Goal: Task Accomplishment & Management: Manage account settings

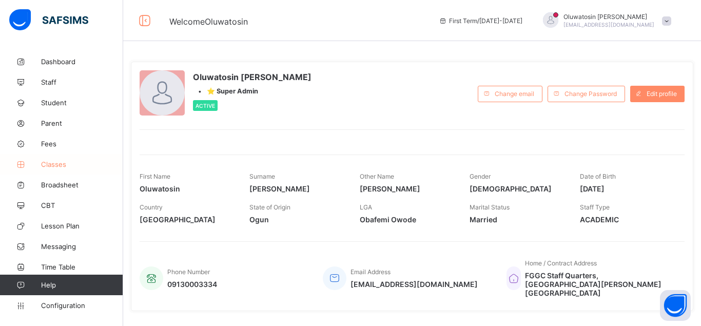
click at [55, 161] on span "Classes" at bounding box center [82, 164] width 82 height 8
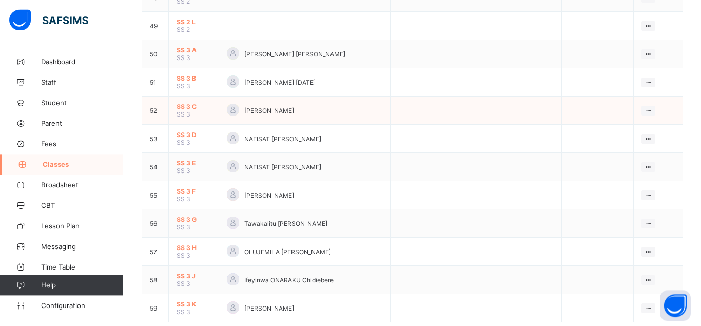
scroll to position [1494, 0]
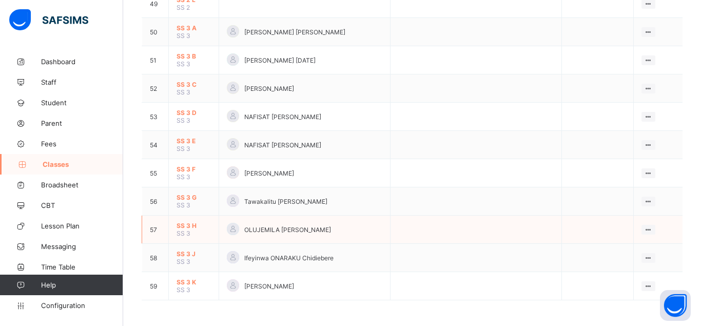
click at [183, 225] on span "SS 3 H" at bounding box center [194, 226] width 34 height 8
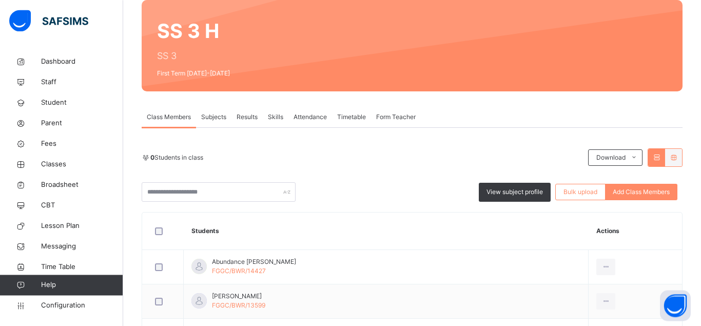
scroll to position [81, 0]
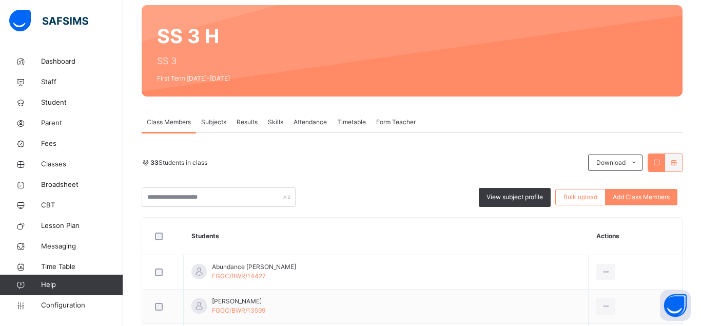
click at [211, 121] on span "Subjects" at bounding box center [213, 122] width 25 height 9
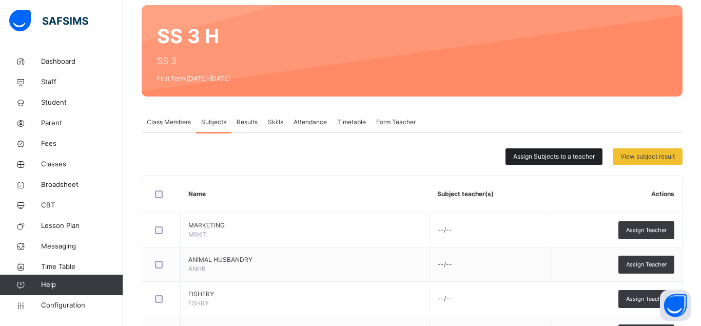
click at [551, 158] on span "Assign Subjects to a teacher" at bounding box center [554, 156] width 82 height 9
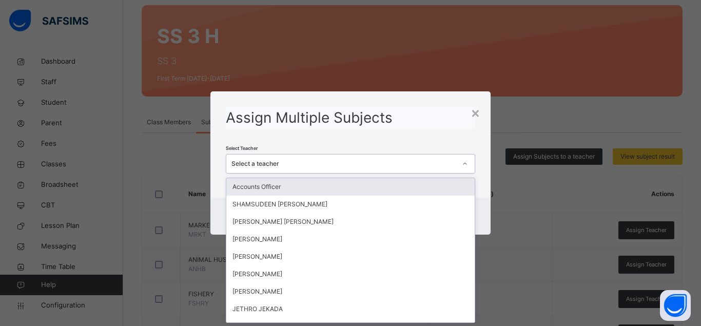
click at [277, 162] on div "Select a teacher" at bounding box center [344, 163] width 225 height 9
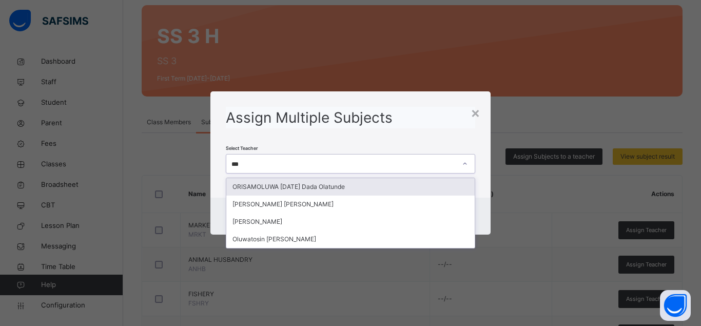
type input "****"
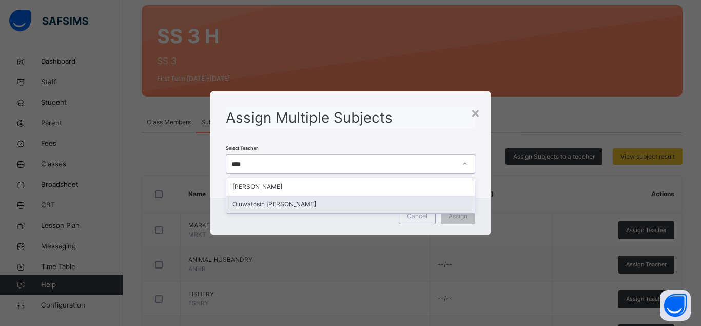
click at [279, 205] on div "Oluwatosin Alexander AMOS" at bounding box center [350, 204] width 248 height 17
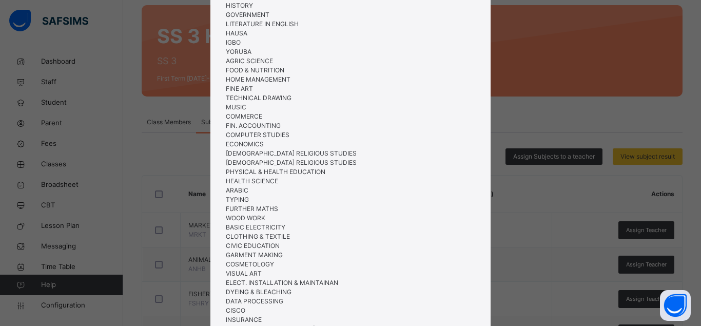
scroll to position [333, 0]
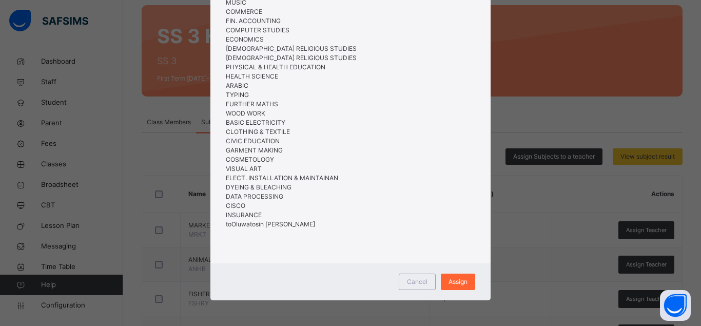
click at [456, 284] on span "Assign" at bounding box center [458, 281] width 19 height 9
click at [417, 282] on span "Cancel" at bounding box center [417, 281] width 21 height 9
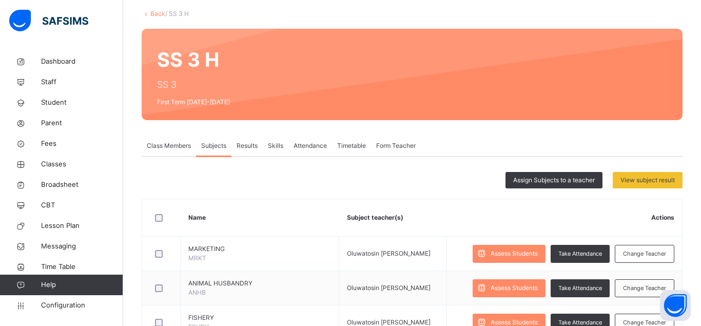
scroll to position [110, 0]
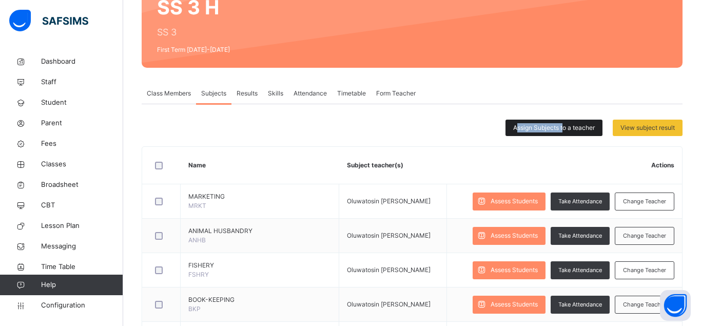
drag, startPoint x: 559, startPoint y: 129, endPoint x: 469, endPoint y: 123, distance: 90.1
click at [506, 123] on div "Assign Subjects to a teacher" at bounding box center [554, 128] width 97 height 16
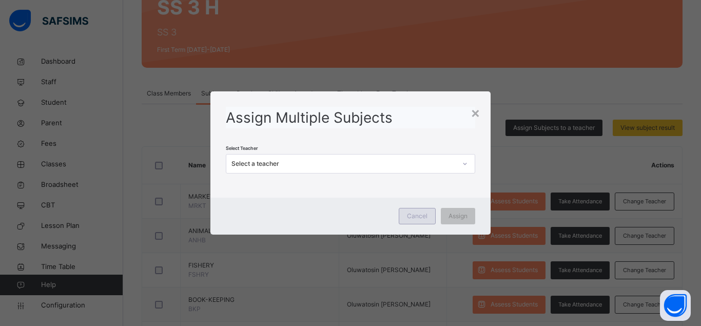
click at [415, 211] on div "Cancel" at bounding box center [417, 216] width 37 height 16
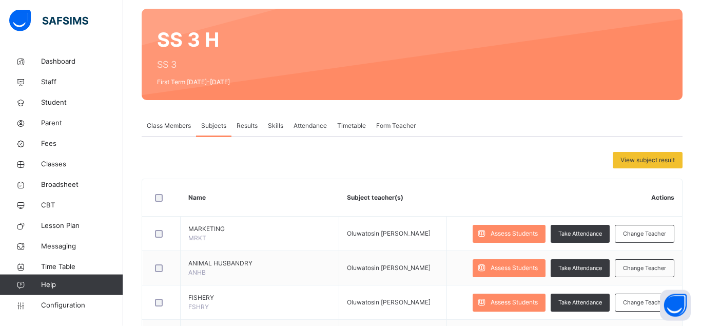
scroll to position [5, 0]
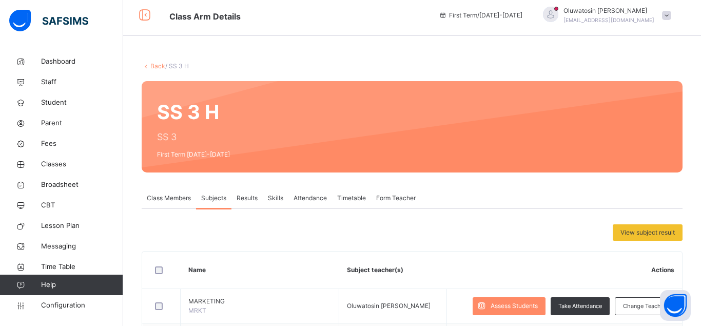
click at [156, 66] on link "Back" at bounding box center [157, 66] width 15 height 8
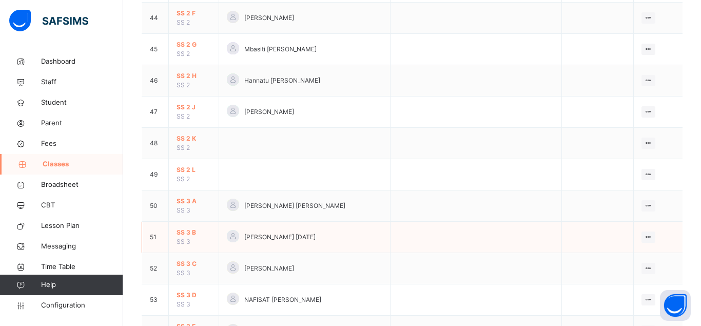
scroll to position [1679, 0]
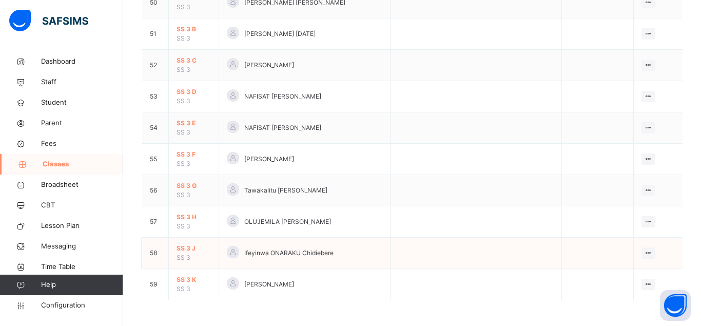
click at [188, 249] on span "SS 3 J" at bounding box center [194, 248] width 34 height 9
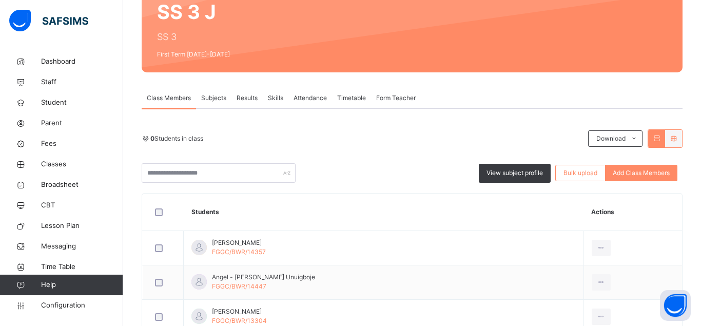
scroll to position [105, 0]
click at [215, 98] on span "Subjects" at bounding box center [213, 98] width 25 height 9
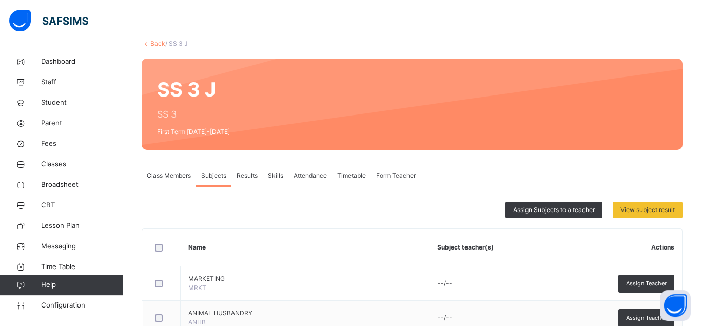
scroll to position [83, 0]
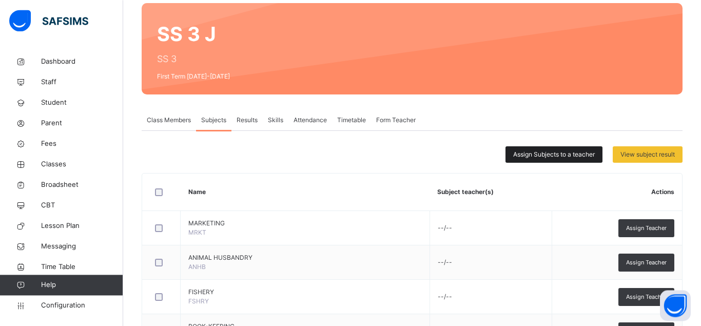
click at [548, 153] on span "Assign Subjects to a teacher" at bounding box center [554, 154] width 82 height 9
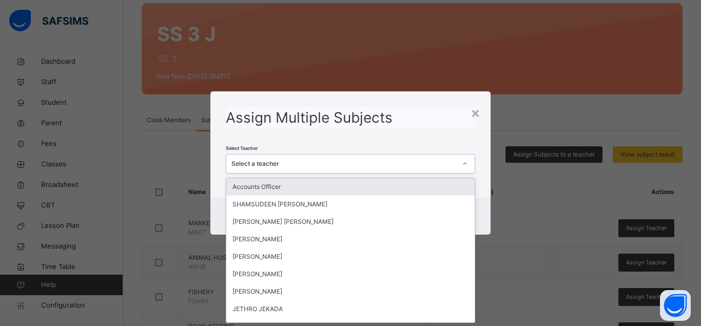
click at [299, 163] on div "Select a teacher" at bounding box center [344, 163] width 225 height 9
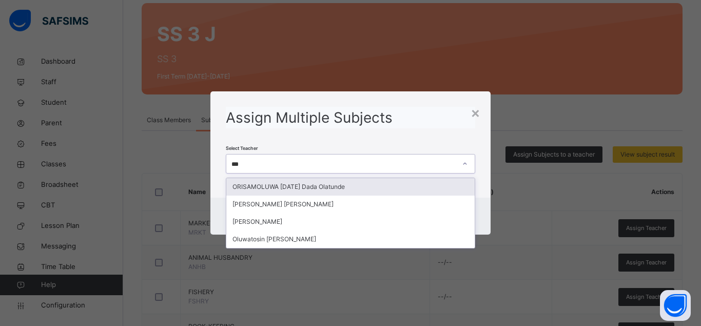
type input "****"
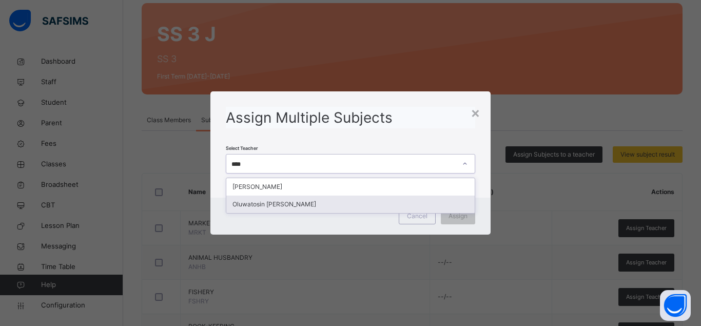
click at [375, 208] on div "Oluwatosin Alexander AMOS" at bounding box center [350, 204] width 248 height 17
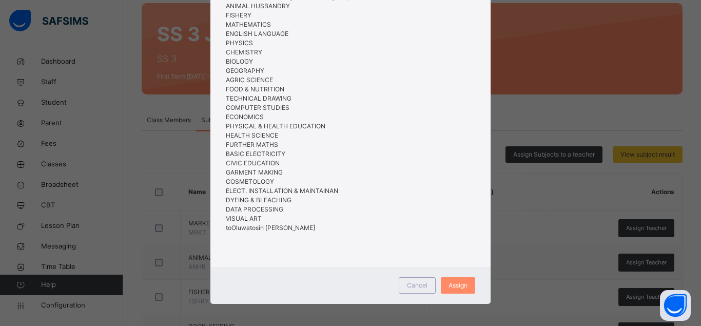
scroll to position [129, 0]
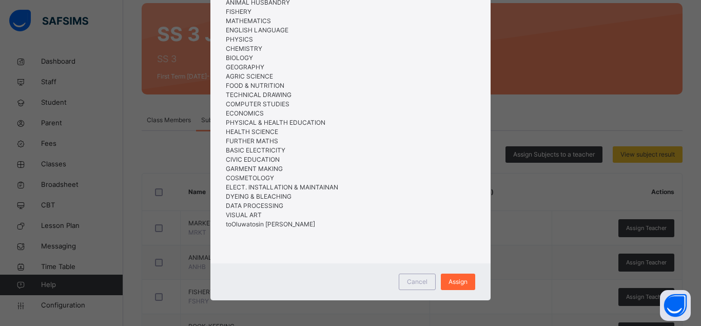
click at [460, 283] on span "Assign" at bounding box center [458, 281] width 19 height 9
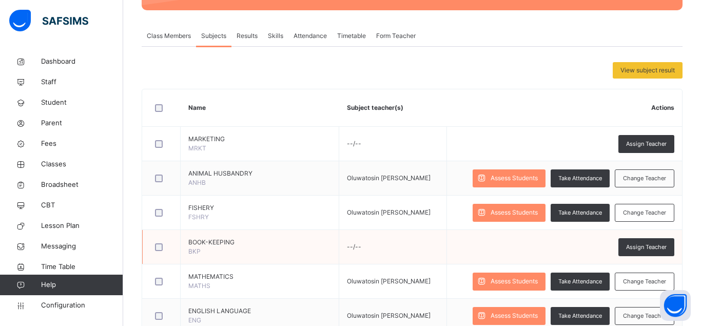
scroll to position [162, 0]
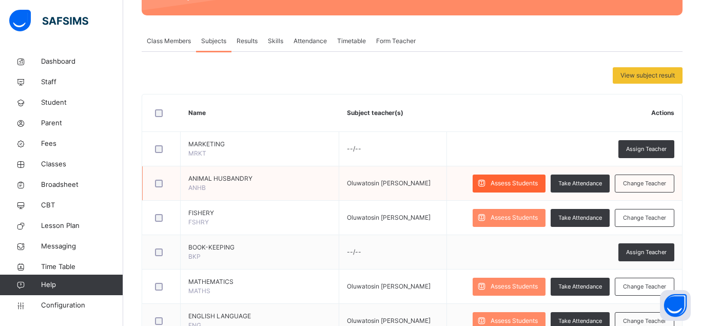
click at [503, 182] on span "Assess Students" at bounding box center [514, 183] width 47 height 9
click at [587, 185] on span "Take Attendance" at bounding box center [581, 183] width 44 height 9
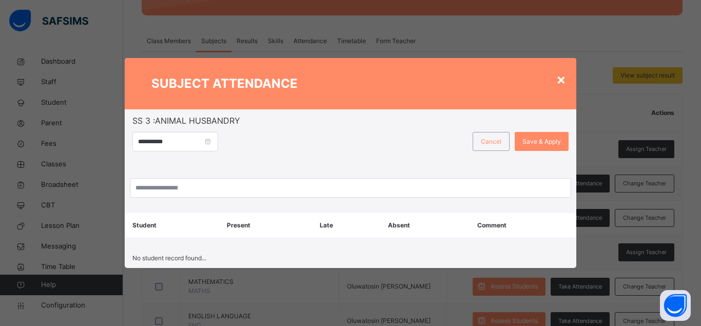
click at [561, 78] on div "×" at bounding box center [561, 79] width 10 height 22
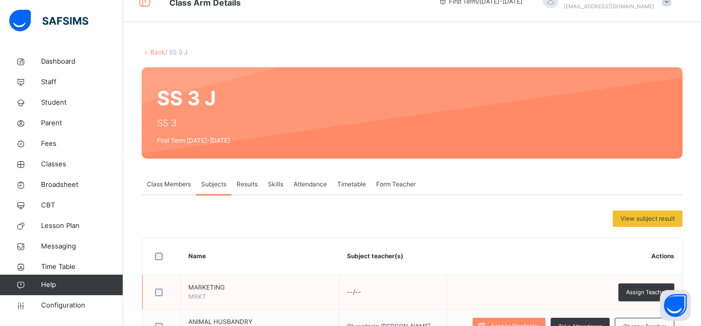
scroll to position [5, 0]
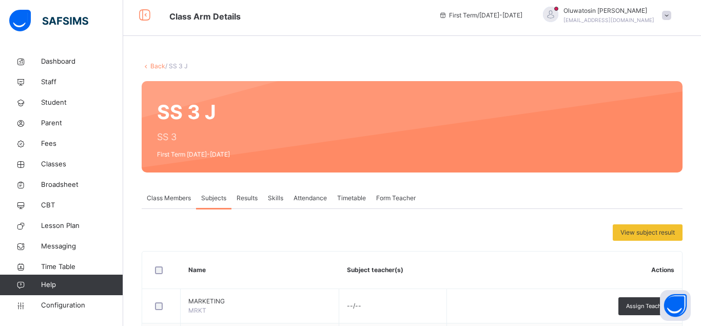
click at [159, 68] on link "Back" at bounding box center [157, 66] width 15 height 8
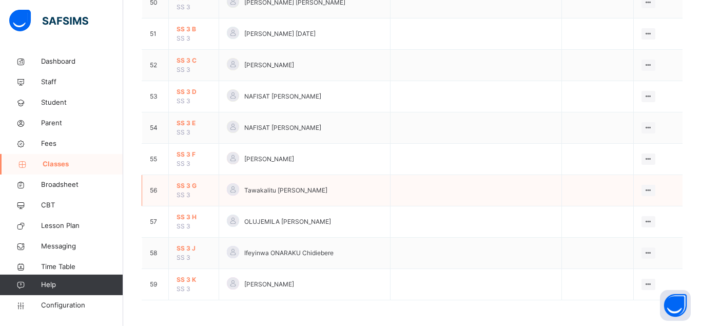
scroll to position [1679, 0]
click at [185, 280] on span "SS 3 K" at bounding box center [194, 279] width 34 height 9
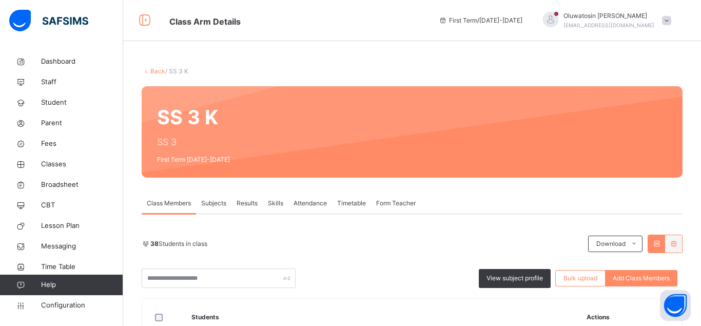
click at [215, 203] on span "Subjects" at bounding box center [213, 203] width 25 height 9
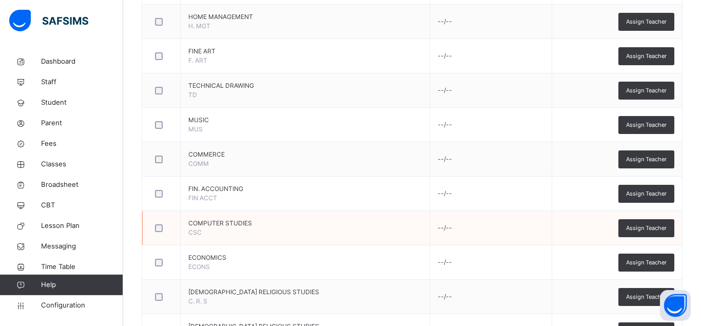
scroll to position [942, 0]
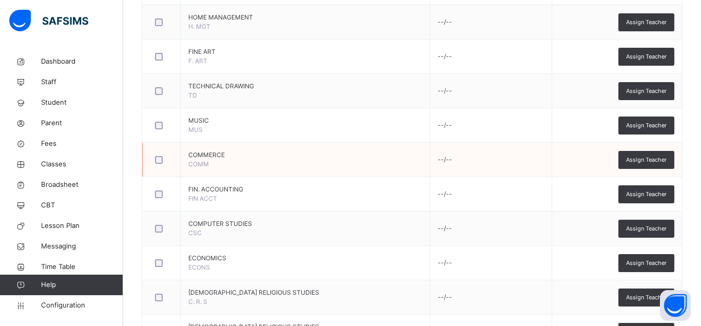
click at [163, 161] on div at bounding box center [161, 160] width 17 height 8
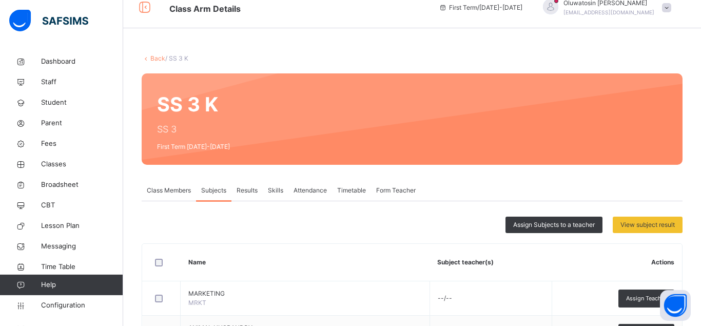
scroll to position [5, 0]
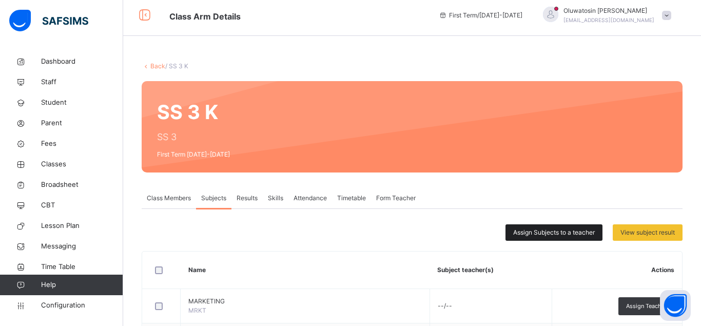
click at [535, 231] on span "Assign Subjects to a teacher" at bounding box center [554, 232] width 82 height 9
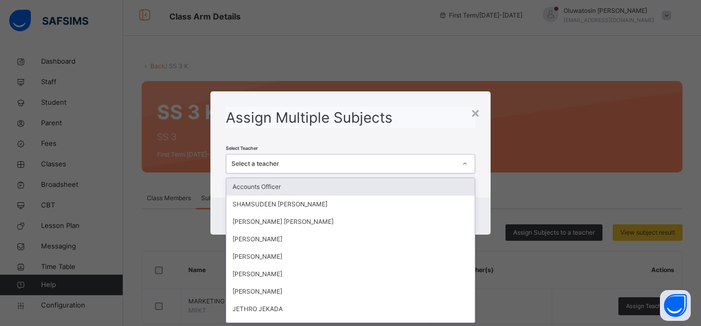
scroll to position [0, 0]
click at [274, 162] on div "Select a teacher" at bounding box center [344, 163] width 225 height 9
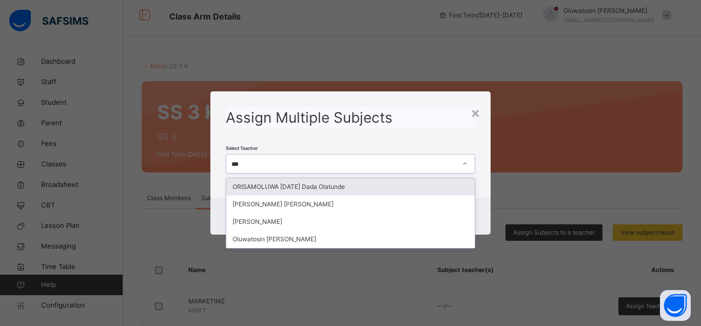
type input "****"
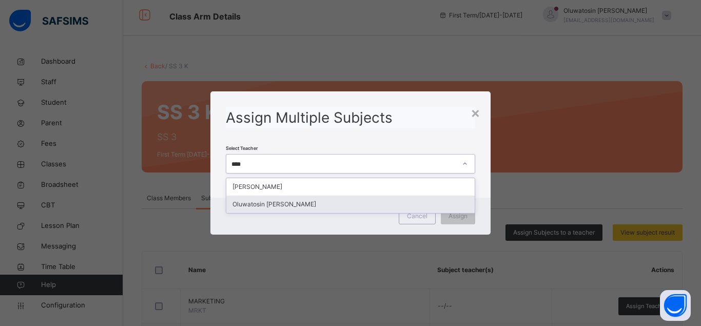
click at [274, 205] on div "Oluwatosin Alexander AMOS" at bounding box center [350, 204] width 248 height 17
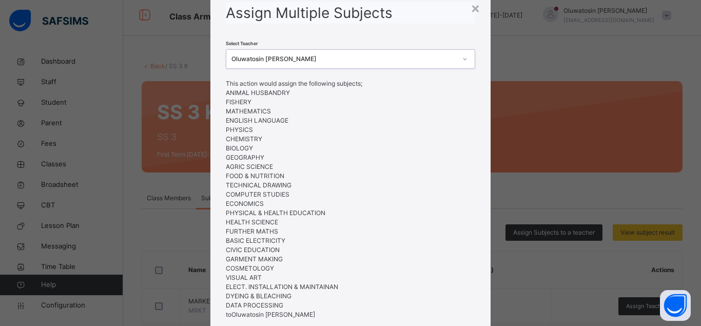
scroll to position [129, 0]
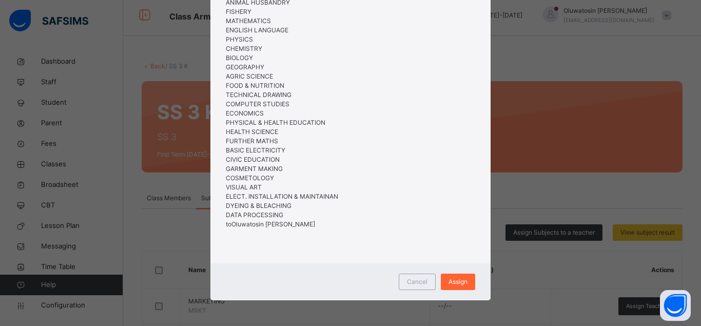
click at [455, 283] on span "Assign" at bounding box center [458, 281] width 19 height 9
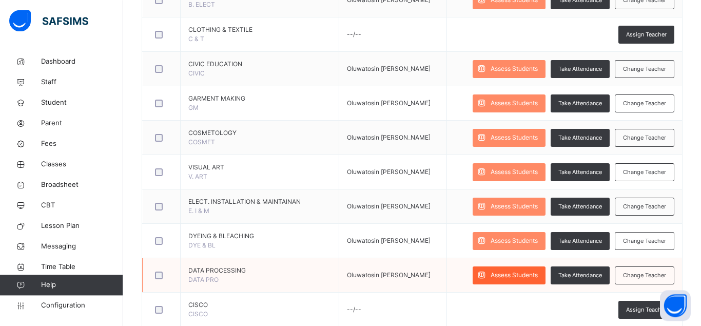
scroll to position [1576, 0]
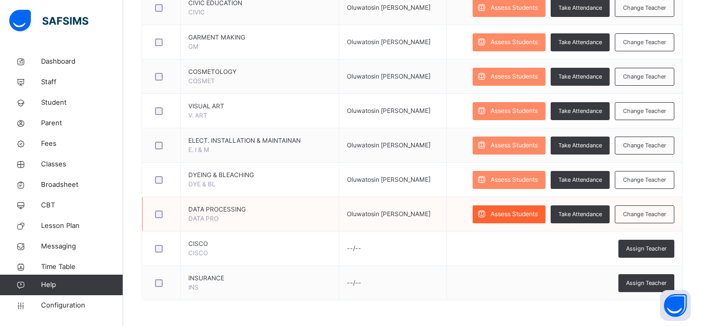
click at [502, 215] on span "Assess Students" at bounding box center [514, 213] width 47 height 9
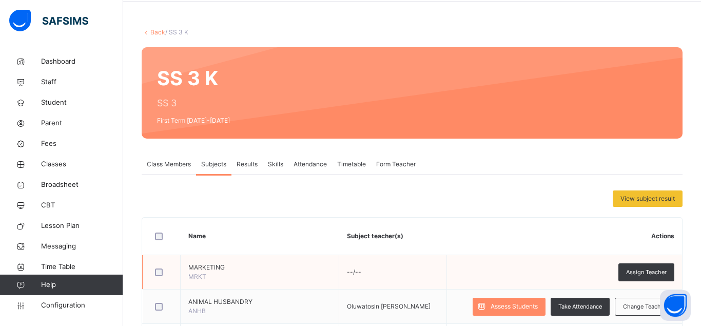
scroll to position [105, 0]
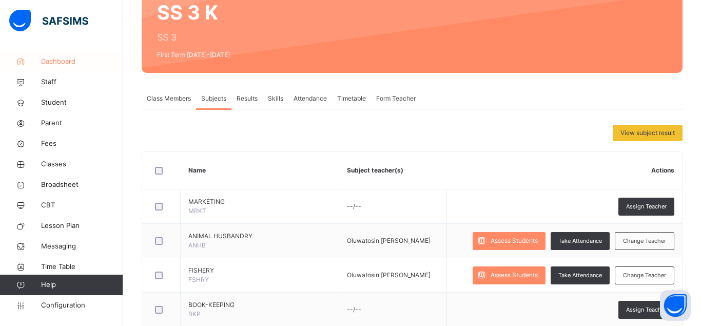
click at [72, 63] on span "Dashboard" at bounding box center [82, 61] width 82 height 10
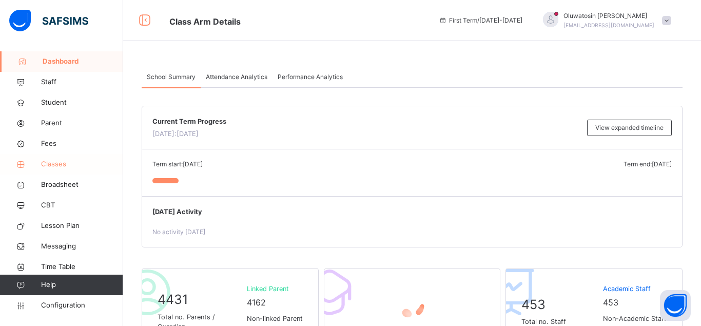
click at [55, 166] on span "Classes" at bounding box center [82, 164] width 82 height 10
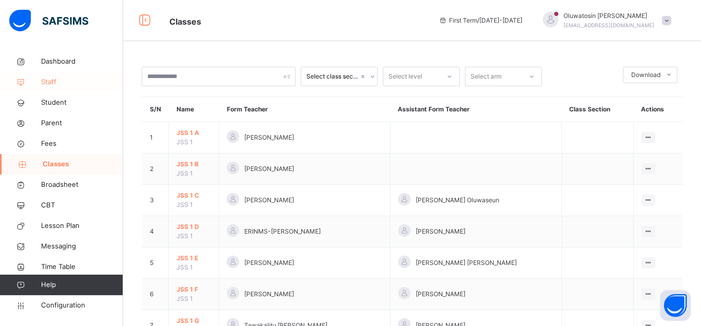
click at [43, 83] on span "Staff" at bounding box center [82, 82] width 82 height 10
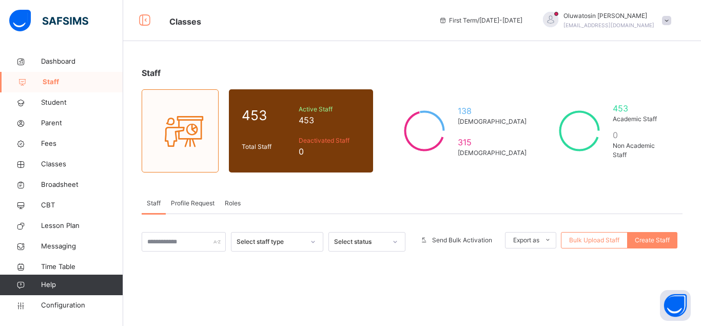
click at [234, 204] on span "Roles" at bounding box center [233, 203] width 16 height 9
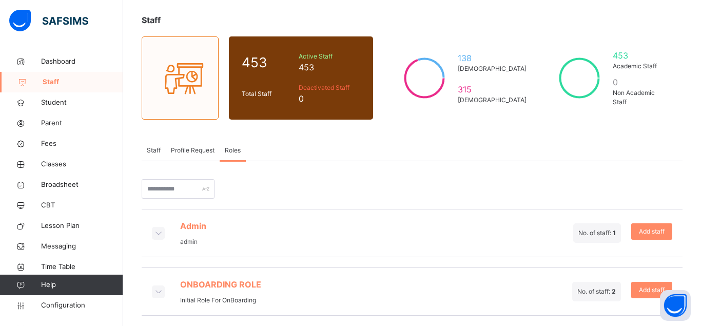
scroll to position [58, 0]
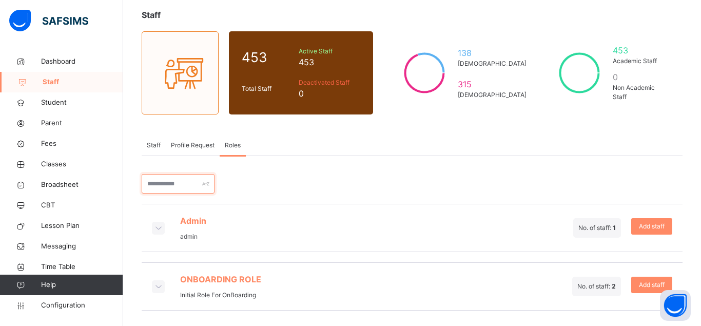
click at [212, 184] on input "text" at bounding box center [178, 184] width 73 height 20
click at [156, 144] on span "Staff" at bounding box center [154, 145] width 14 height 9
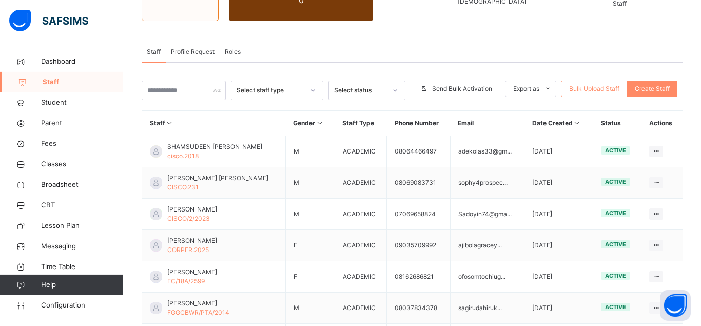
scroll to position [163, 0]
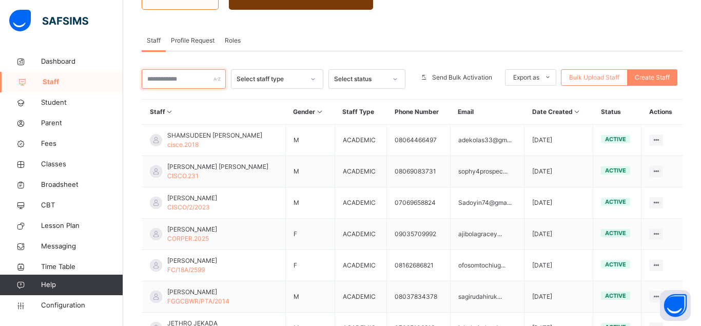
click at [174, 82] on input "text" at bounding box center [184, 79] width 84 height 20
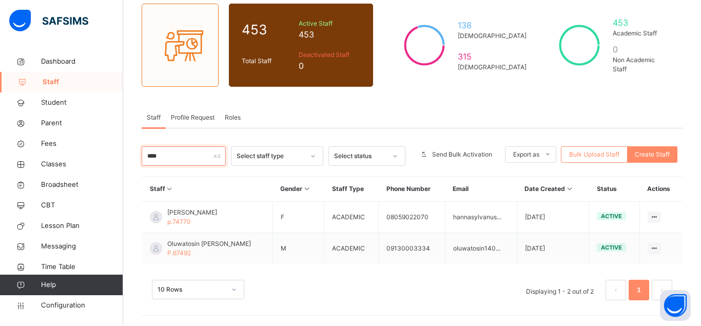
scroll to position [86, 0]
type input "****"
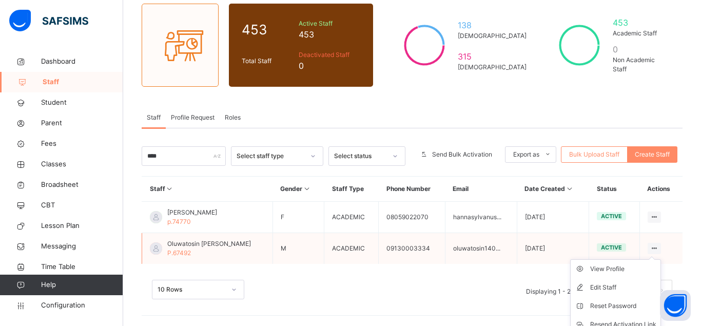
click at [651, 247] on icon at bounding box center [654, 248] width 9 height 8
click at [247, 248] on div "Oluwatosin Alexander AMOS P.67492" at bounding box center [209, 248] width 84 height 18
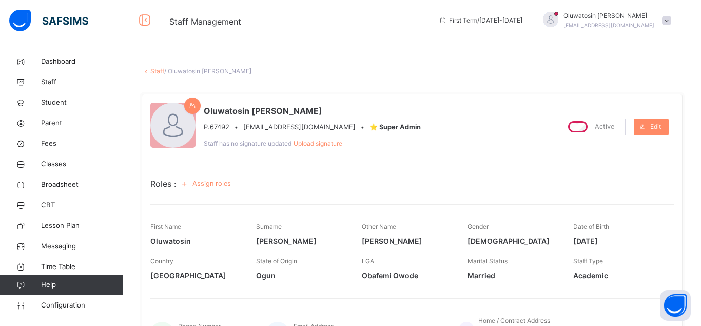
click at [207, 185] on span "Assign roles" at bounding box center [211, 184] width 38 height 10
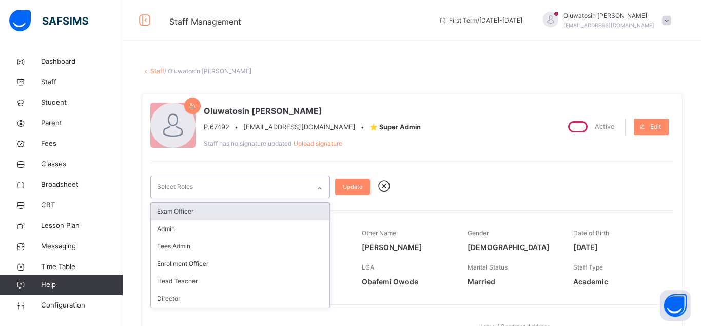
click at [318, 186] on icon at bounding box center [320, 188] width 6 height 10
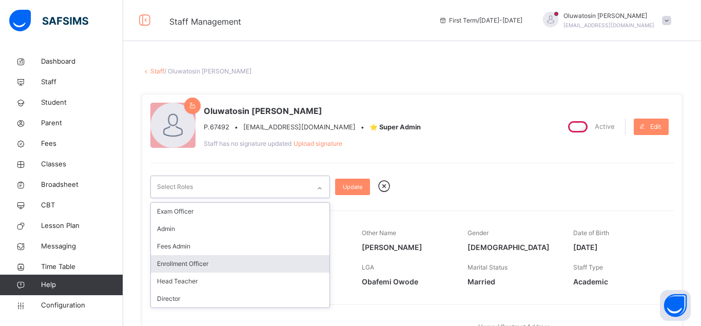
click at [192, 262] on div "Enrollment Officer" at bounding box center [240, 263] width 179 height 17
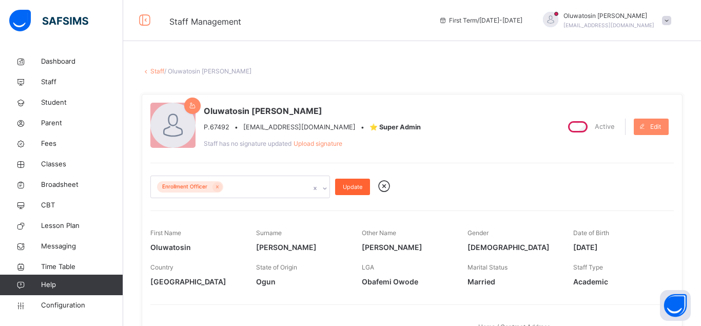
click at [351, 186] on span "Update" at bounding box center [353, 187] width 20 height 9
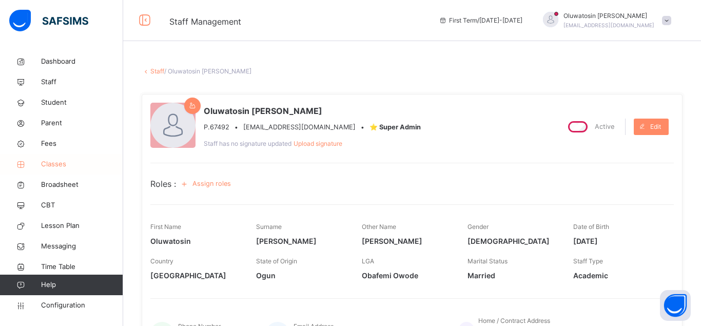
click at [54, 164] on span "Classes" at bounding box center [82, 164] width 82 height 10
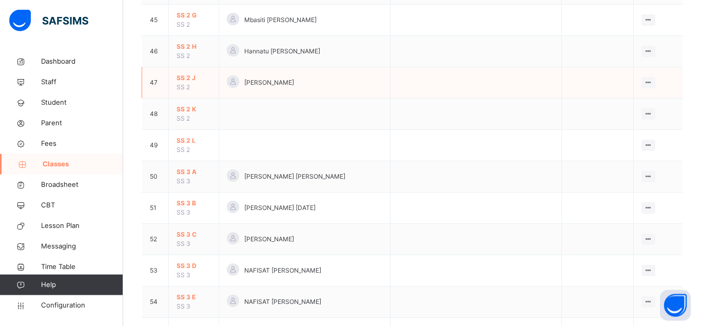
scroll to position [1522, 0]
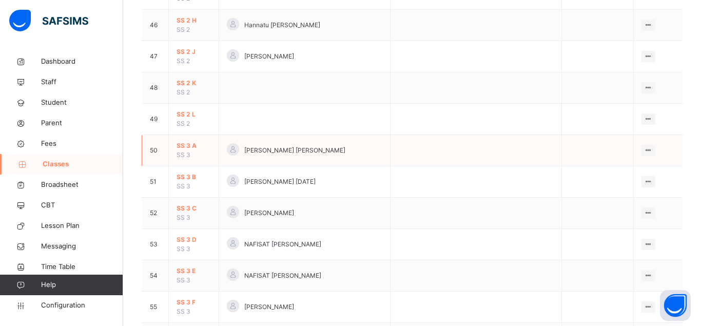
click at [186, 150] on span "SS 3 A" at bounding box center [194, 145] width 34 height 9
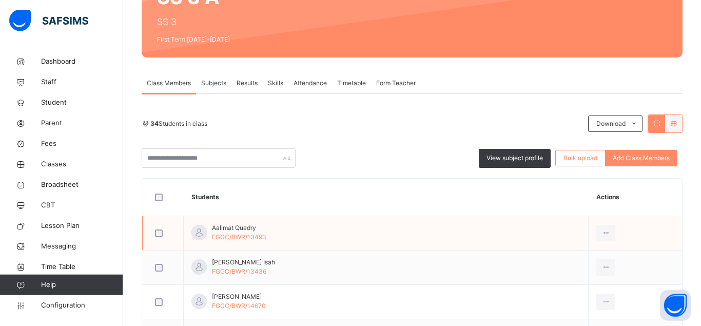
scroll to position [105, 0]
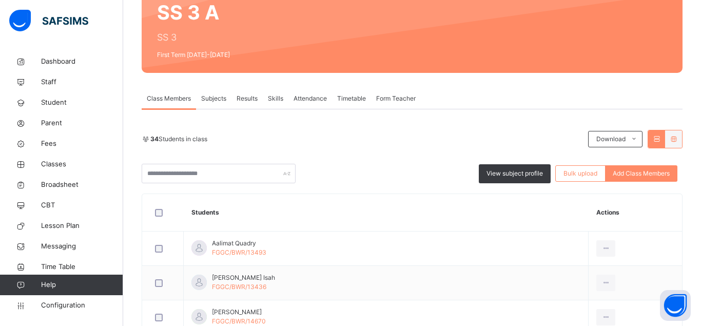
click at [209, 97] on span "Subjects" at bounding box center [213, 98] width 25 height 9
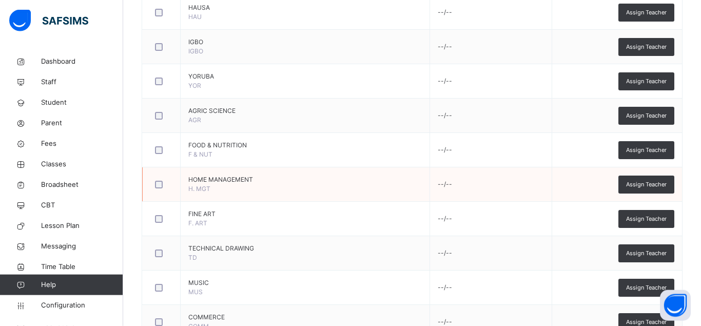
scroll to position [785, 0]
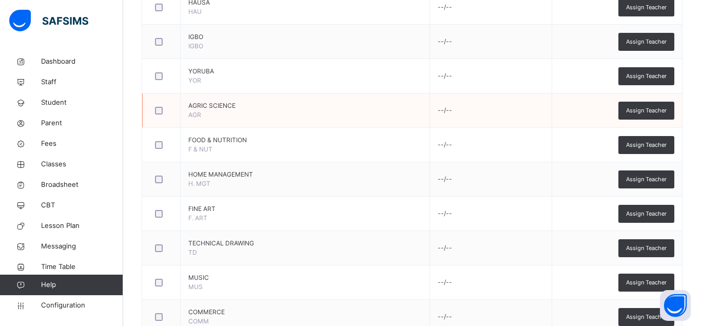
click at [159, 114] on div at bounding box center [161, 111] width 22 height 22
drag, startPoint x: 160, startPoint y: 114, endPoint x: 158, endPoint y: 150, distance: 35.5
click at [158, 150] on div at bounding box center [161, 145] width 22 height 22
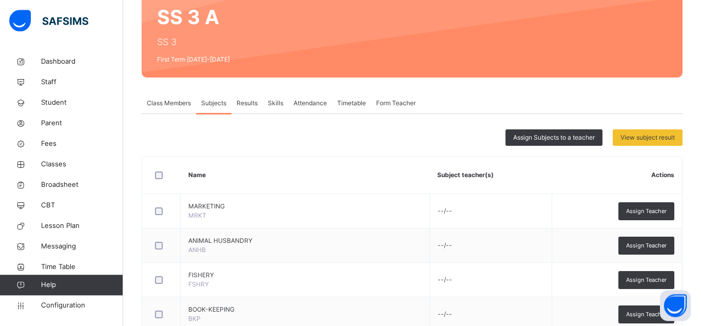
scroll to position [57, 0]
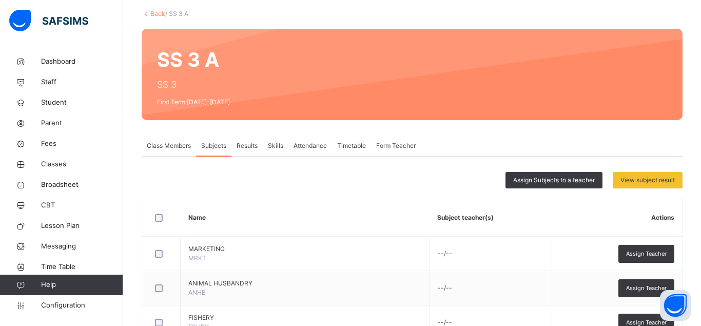
click at [548, 178] on span "Assign Subjects to a teacher" at bounding box center [554, 180] width 82 height 9
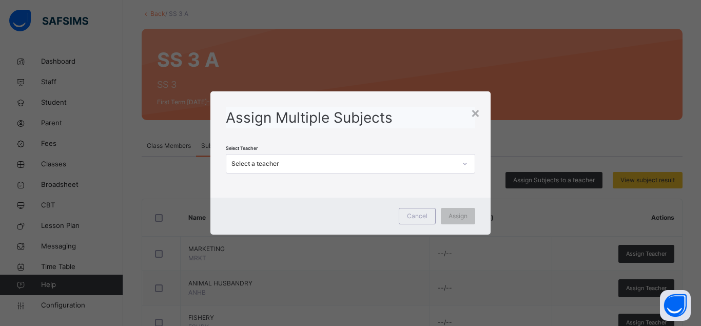
click at [279, 162] on div "Select a teacher" at bounding box center [344, 163] width 225 height 9
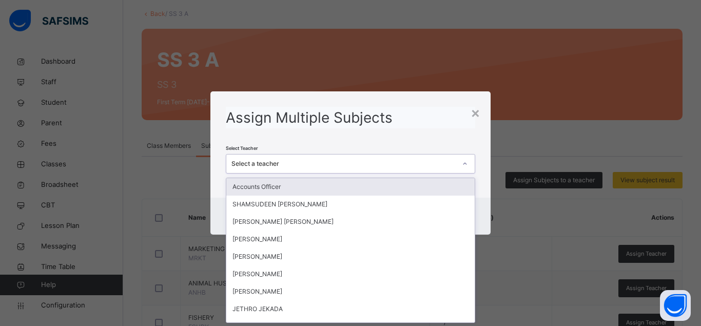
scroll to position [0, 0]
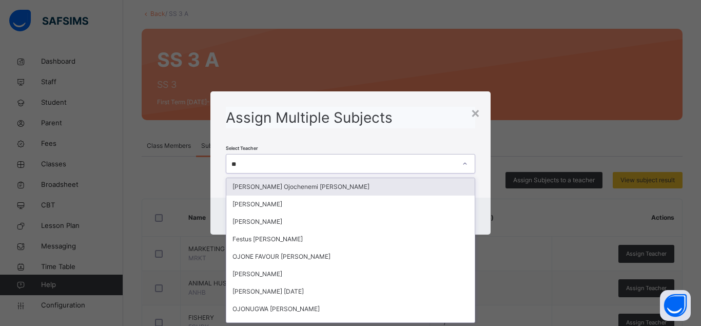
type input "***"
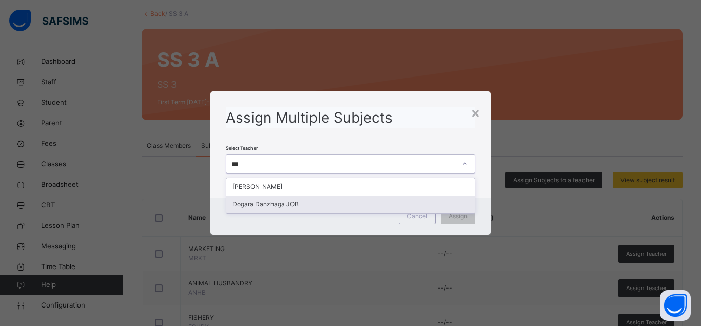
click at [270, 203] on div "Dogara Danzhaga JOB" at bounding box center [350, 204] width 248 height 17
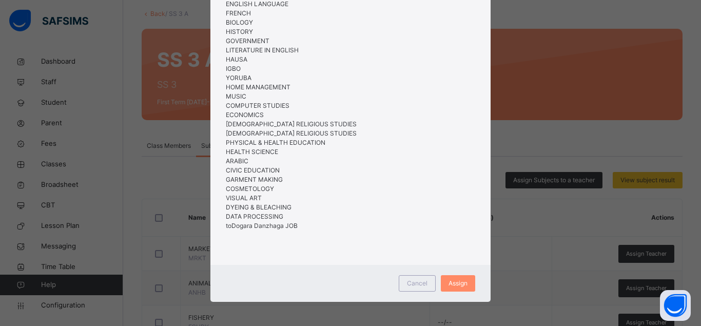
scroll to position [166, 0]
click at [460, 277] on div "Assign" at bounding box center [458, 282] width 34 height 16
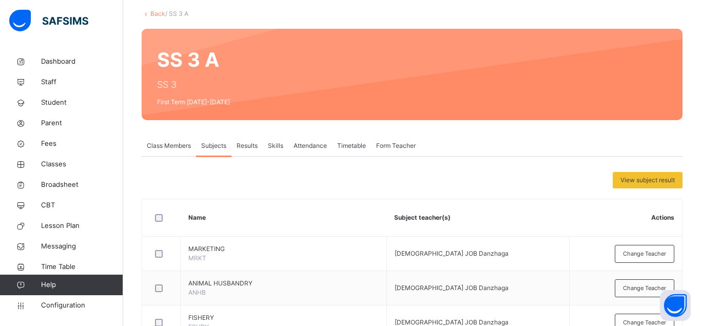
click at [158, 13] on link "Back" at bounding box center [157, 14] width 15 height 8
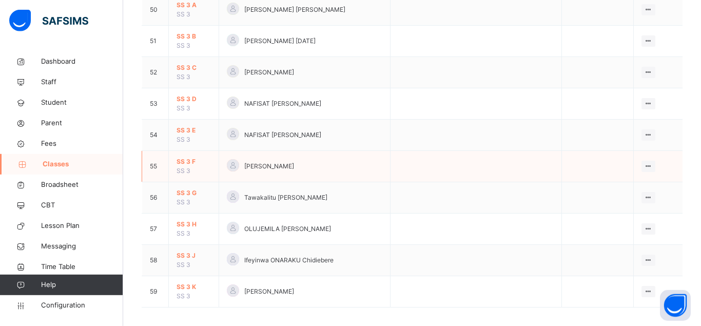
scroll to position [1679, 0]
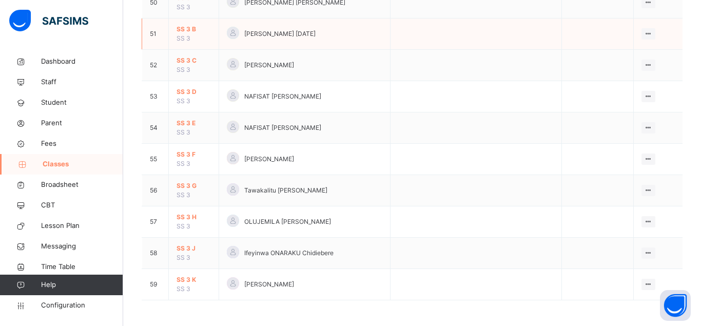
click at [183, 30] on span "SS 3 B" at bounding box center [194, 29] width 34 height 9
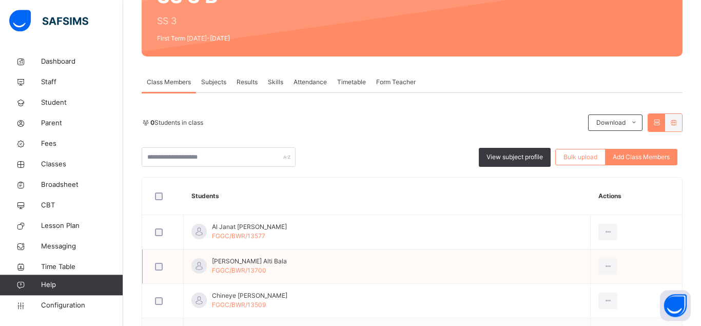
scroll to position [105, 0]
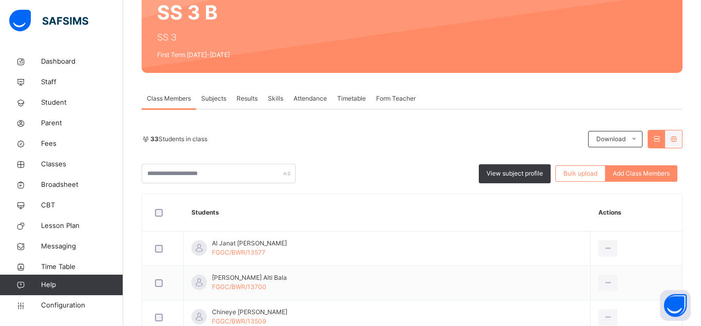
click at [210, 99] on span "Subjects" at bounding box center [213, 98] width 25 height 9
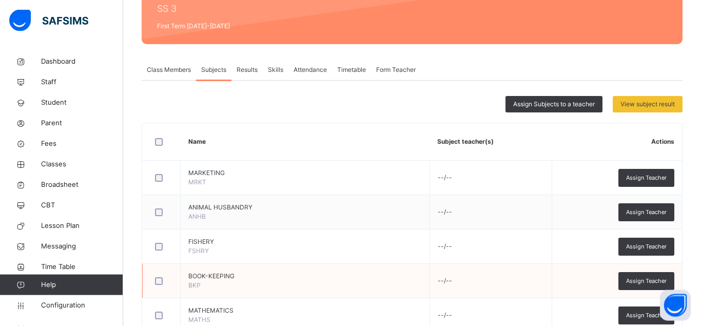
scroll to position [162, 0]
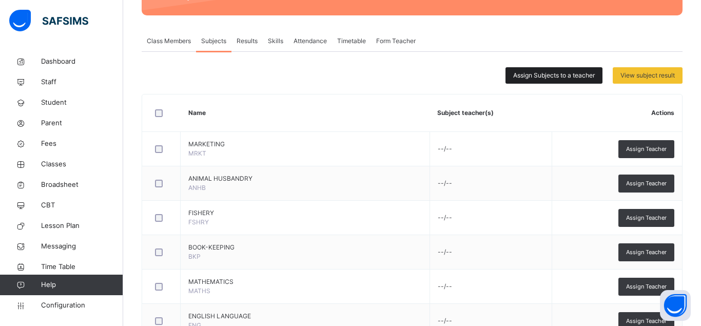
click at [551, 73] on span "Assign Subjects to a teacher" at bounding box center [554, 75] width 82 height 9
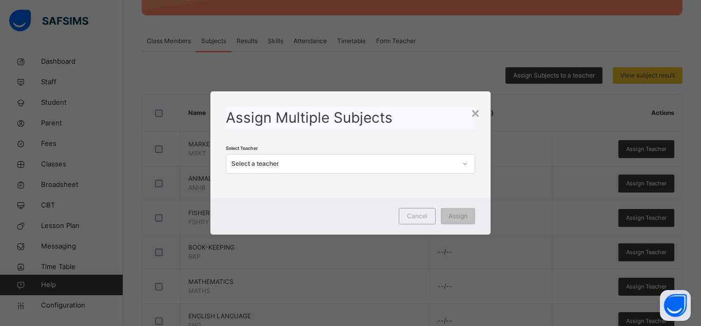
scroll to position [0, 0]
click at [283, 160] on div "Select a teacher" at bounding box center [344, 163] width 225 height 9
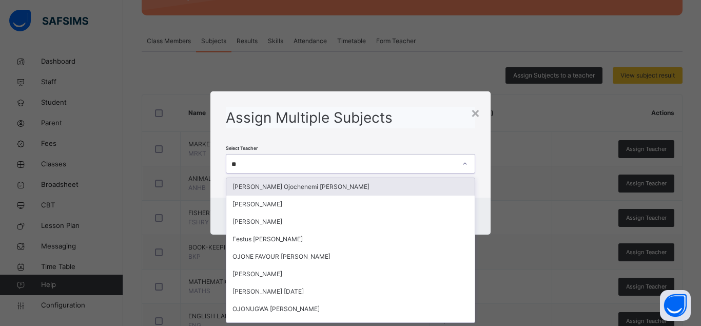
type input "***"
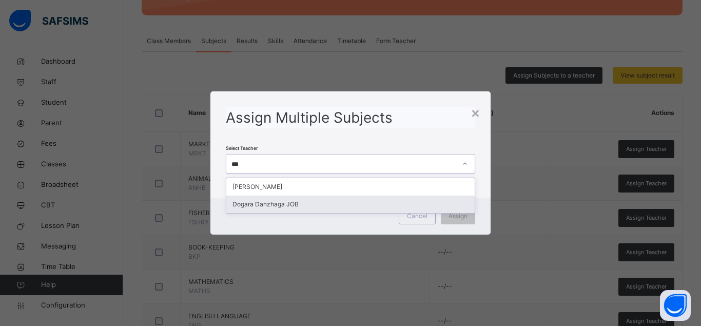
click at [281, 199] on div "Dogara Danzhaga JOB" at bounding box center [350, 204] width 248 height 17
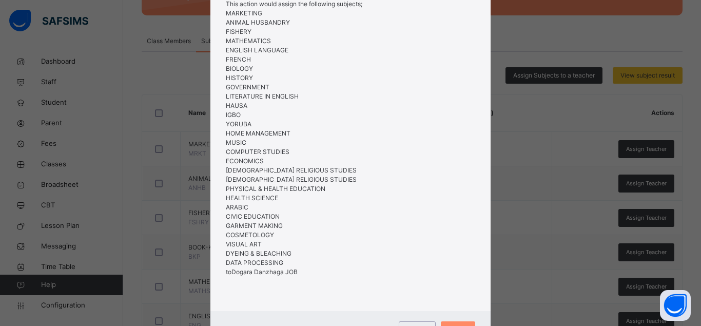
scroll to position [139, 0]
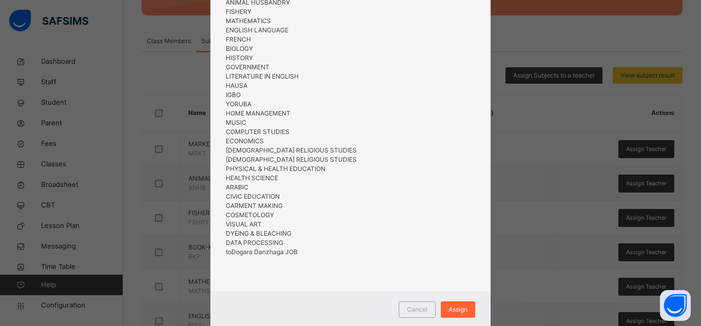
click at [463, 309] on span "Assign" at bounding box center [458, 309] width 19 height 9
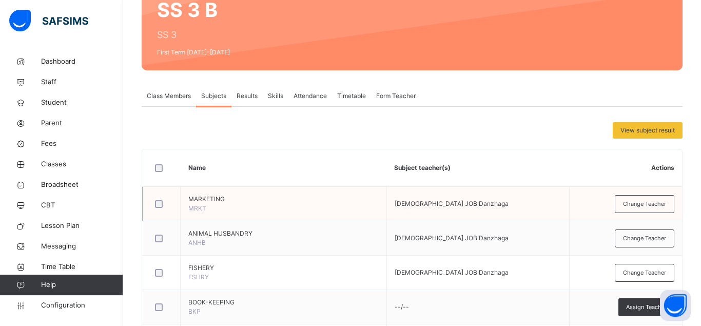
scroll to position [110, 0]
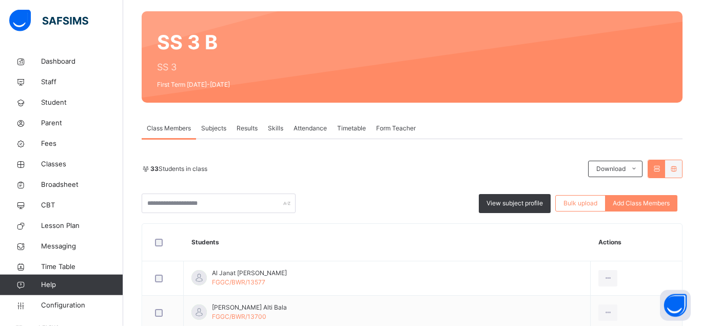
scroll to position [52, 0]
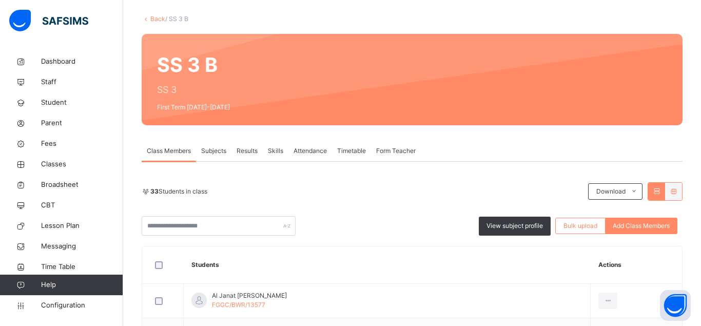
click at [214, 150] on span "Subjects" at bounding box center [213, 150] width 25 height 9
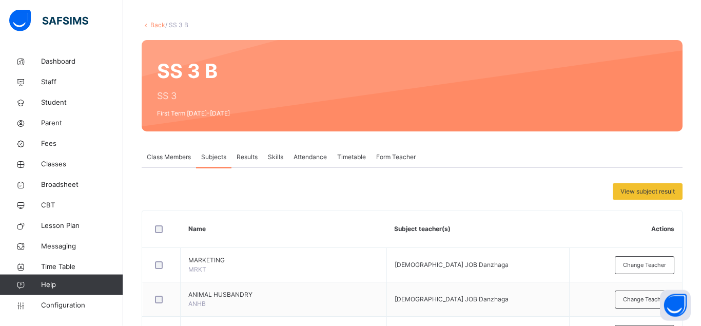
scroll to position [0, 0]
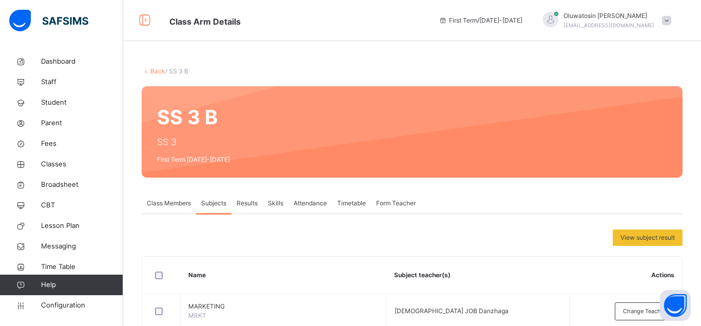
click at [158, 71] on link "Back" at bounding box center [157, 71] width 15 height 8
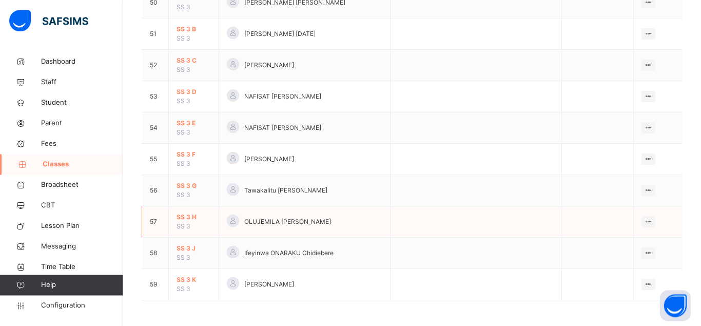
scroll to position [1679, 0]
click at [182, 60] on span "SS 3 C" at bounding box center [194, 60] width 34 height 9
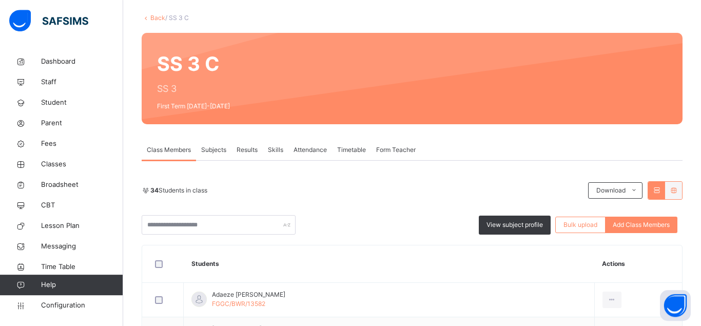
scroll to position [52, 0]
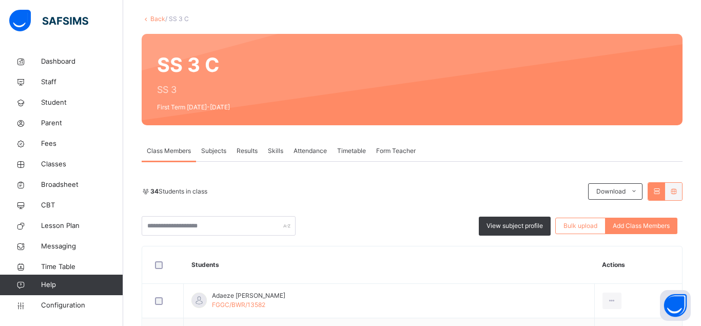
click at [207, 151] on span "Subjects" at bounding box center [213, 150] width 25 height 9
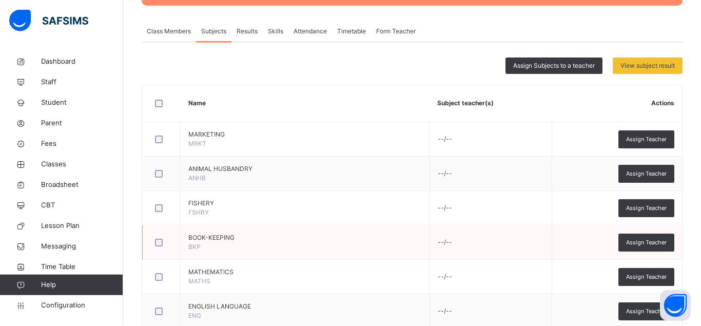
scroll to position [209, 0]
